Goal: Information Seeking & Learning: Learn about a topic

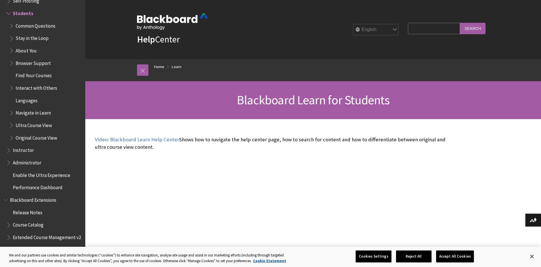
click at [396, 28] on select "English عربية Català Cymraeg Deutsch Español Suomi Français עברית Italiano 日本語 …" at bounding box center [377, 29] width 46 height 11
click at [439, 30] on input "Search Query" at bounding box center [434, 28] width 52 height 11
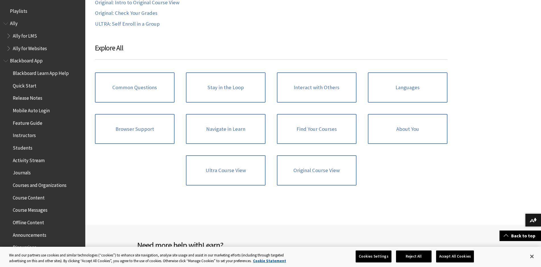
scroll to position [598, 0]
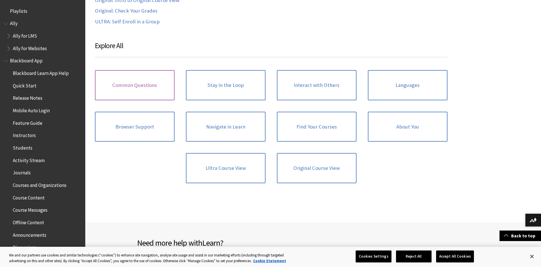
click at [141, 82] on link "Common Questions" at bounding box center [135, 85] width 80 height 30
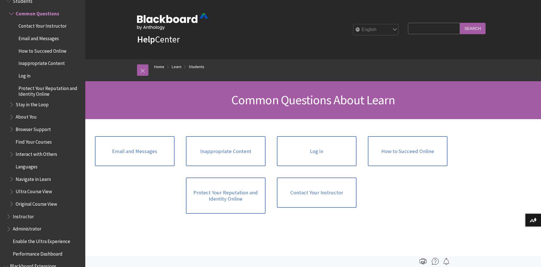
click at [26, 168] on span "Languages" at bounding box center [27, 166] width 22 height 8
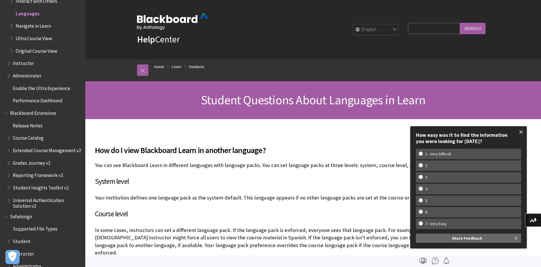
click at [523, 130] on span at bounding box center [522, 132] width 12 height 12
